Goal: Transaction & Acquisition: Purchase product/service

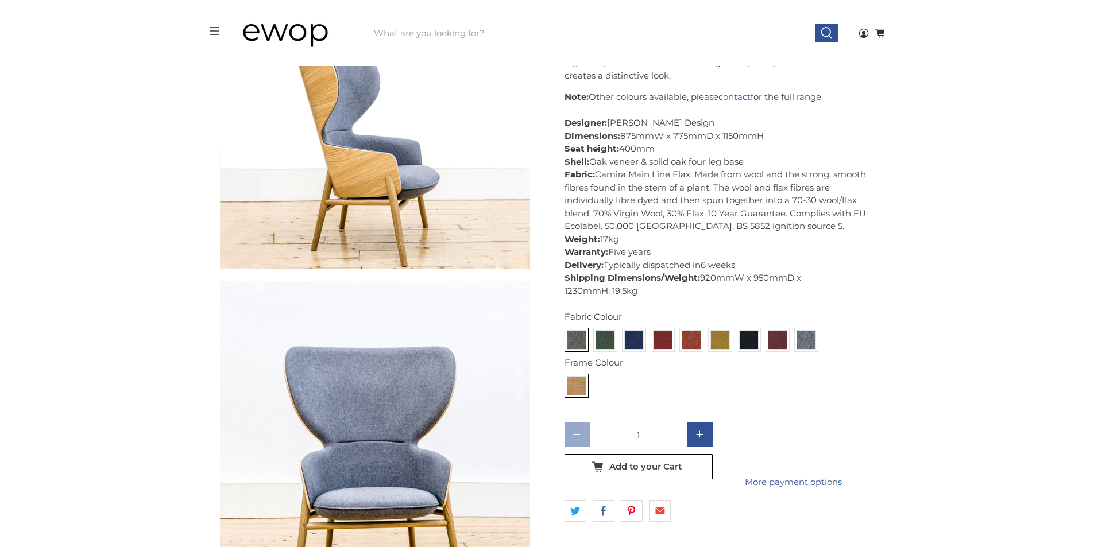
scroll to position [549, 0]
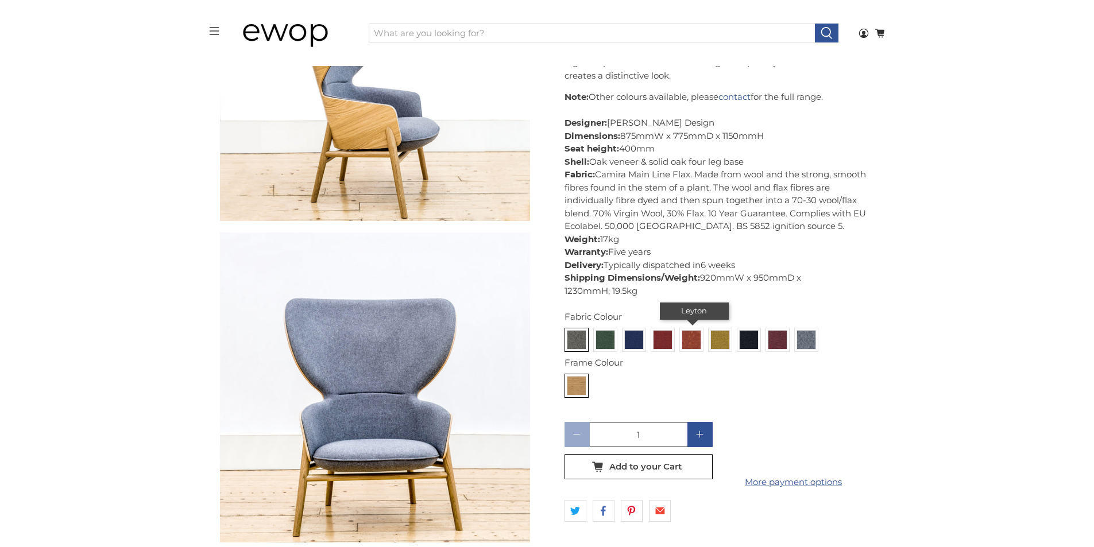
click at [688, 349] on img at bounding box center [691, 340] width 18 height 18
click at [0, 0] on input "radio" at bounding box center [0, 0] width 0 height 0
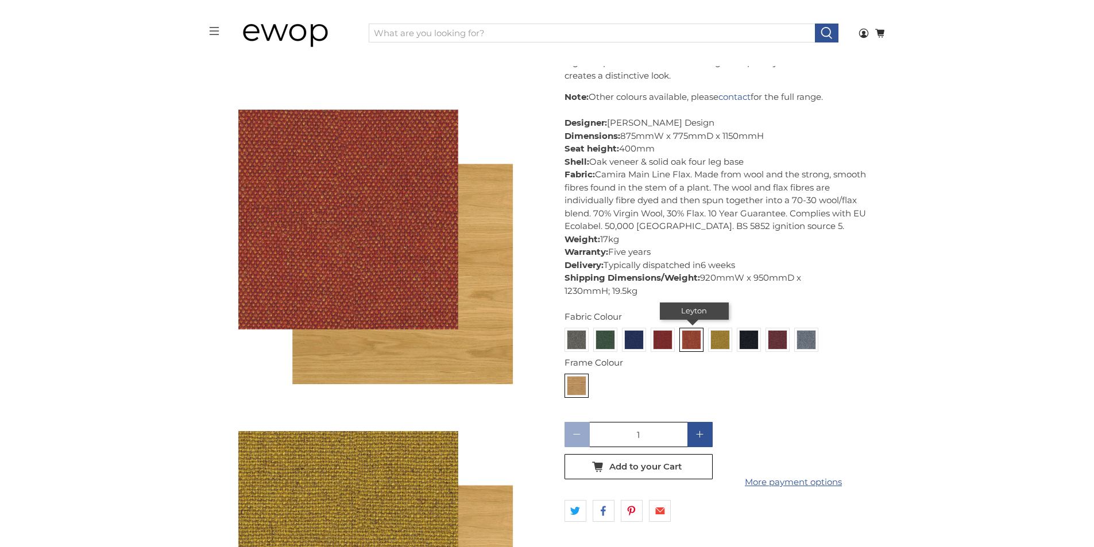
scroll to position [3931, 0]
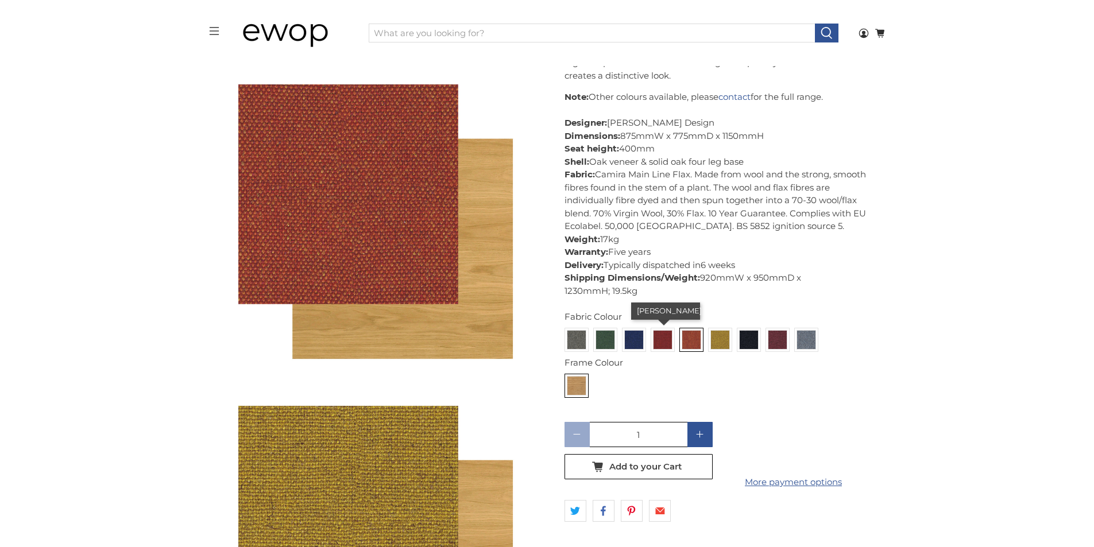
click at [660, 349] on img at bounding box center [662, 340] width 18 height 18
click at [0, 0] on input "radio" at bounding box center [0, 0] width 0 height 0
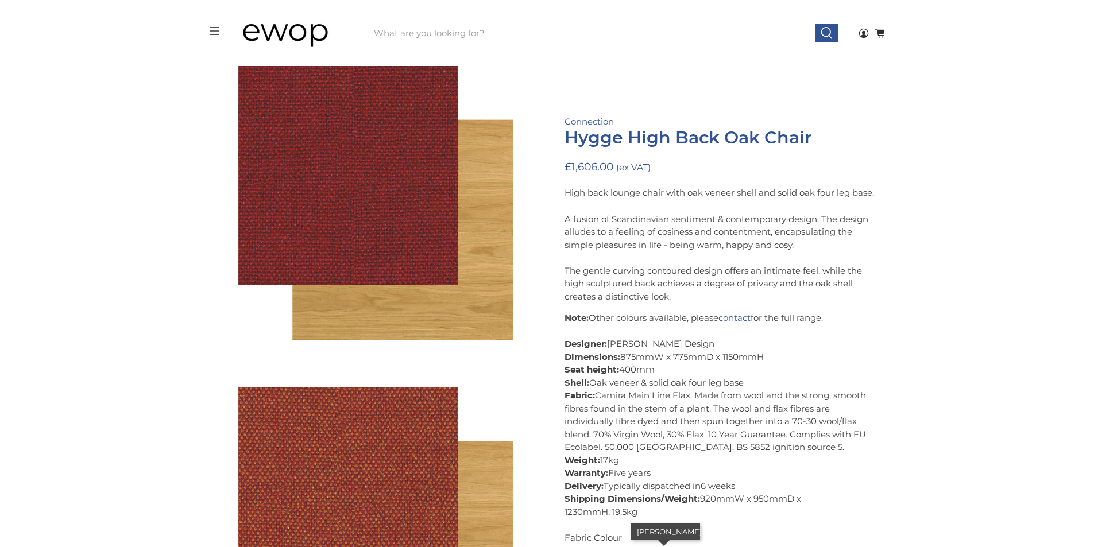
scroll to position [3610, 0]
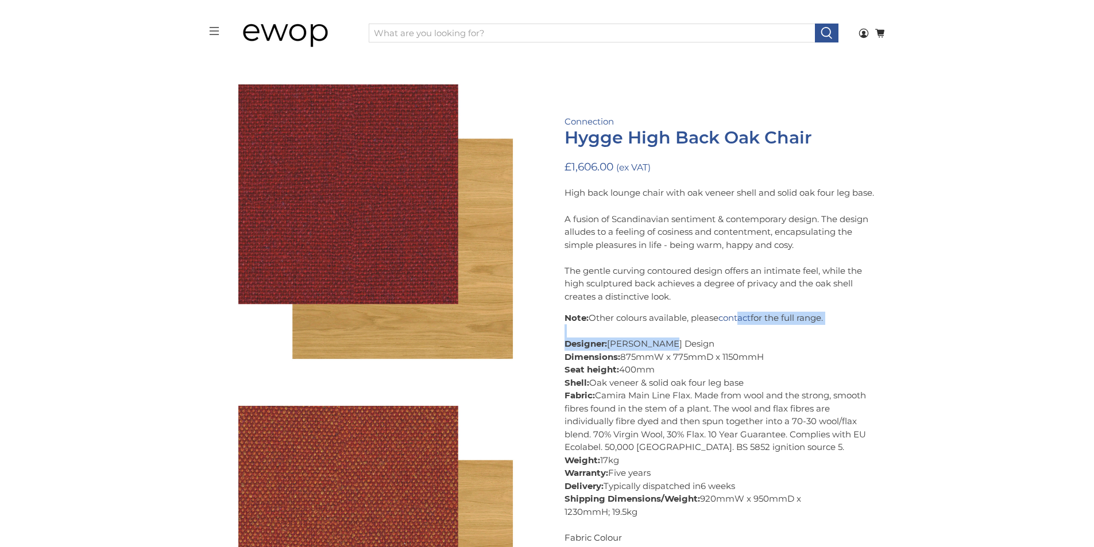
drag, startPoint x: 660, startPoint y: 354, endPoint x: 917, endPoint y: 281, distance: 268.1
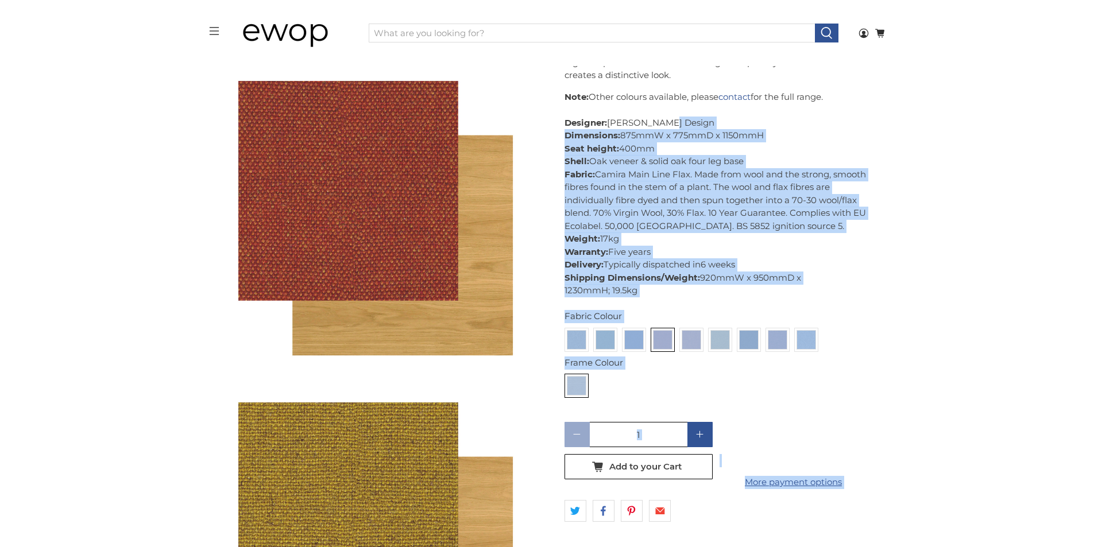
scroll to position [3955, 0]
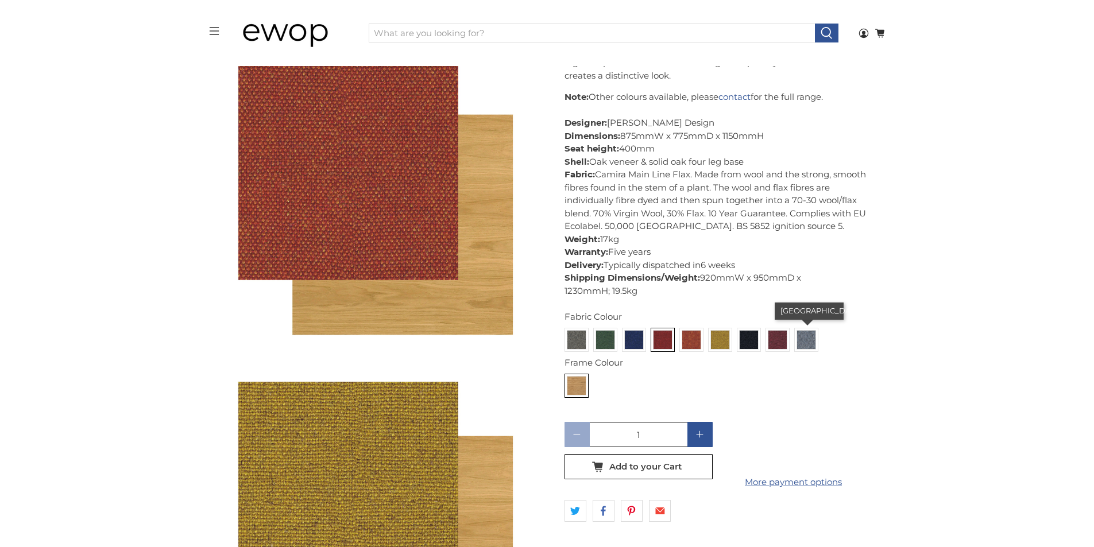
click at [808, 348] on img at bounding box center [806, 340] width 18 height 18
click at [0, 0] on input "radio" at bounding box center [0, 0] width 0 height 0
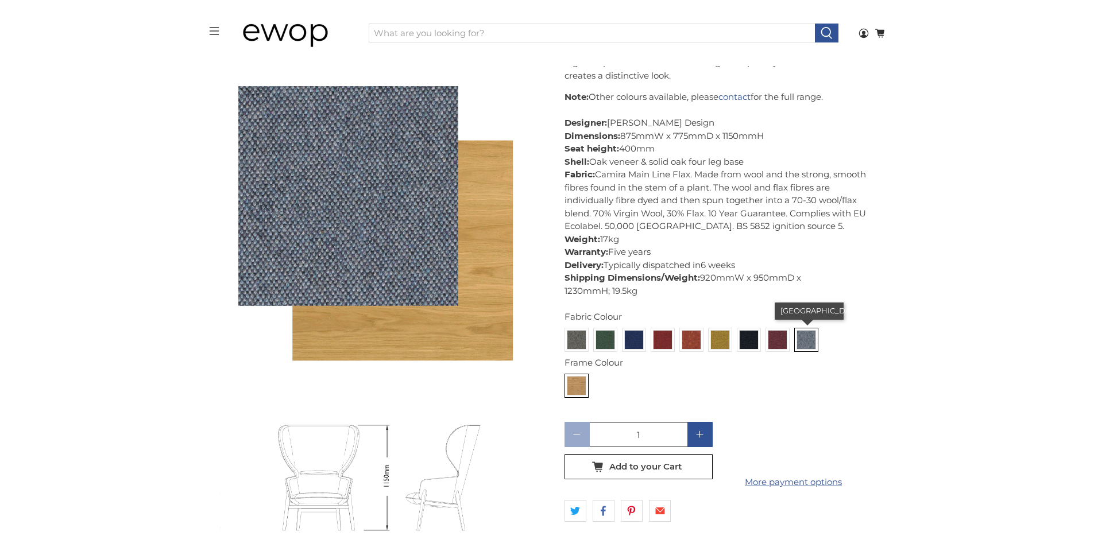
scroll to position [5217, 0]
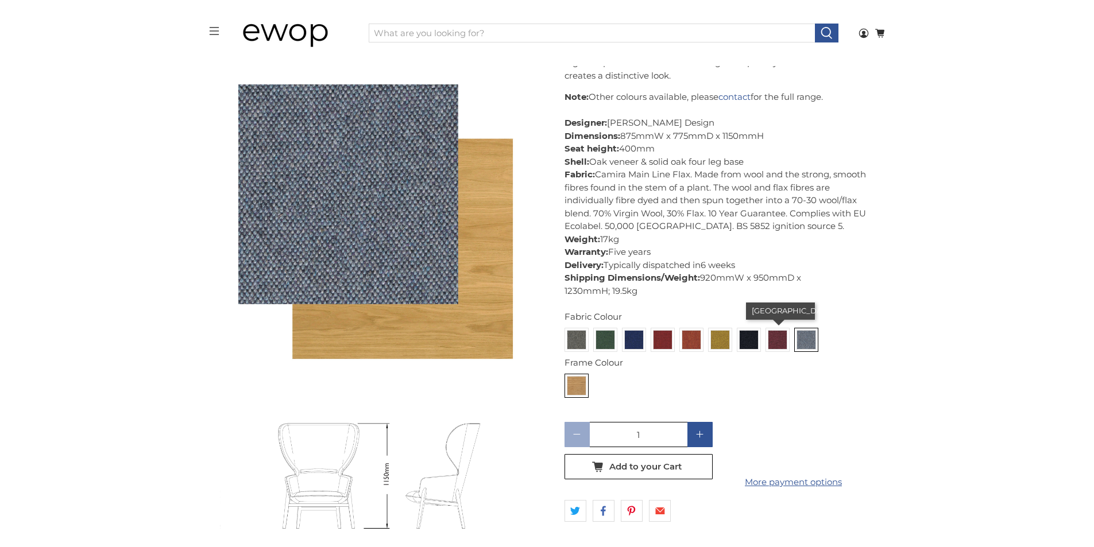
click at [779, 349] on img at bounding box center [777, 340] width 18 height 18
click at [0, 0] on input "radio" at bounding box center [0, 0] width 0 height 0
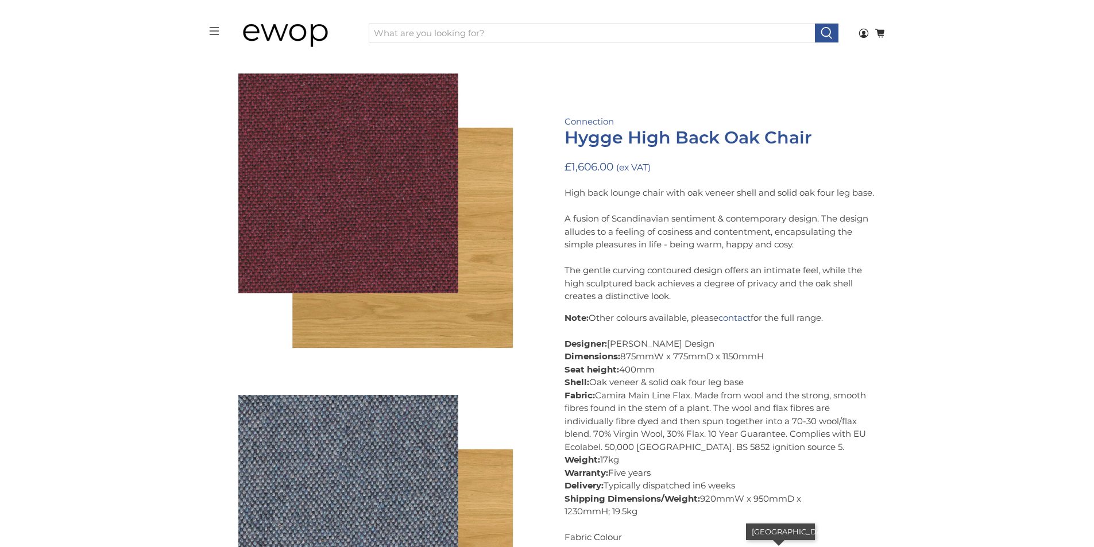
scroll to position [4896, 0]
